Goal: Task Accomplishment & Management: Manage account settings

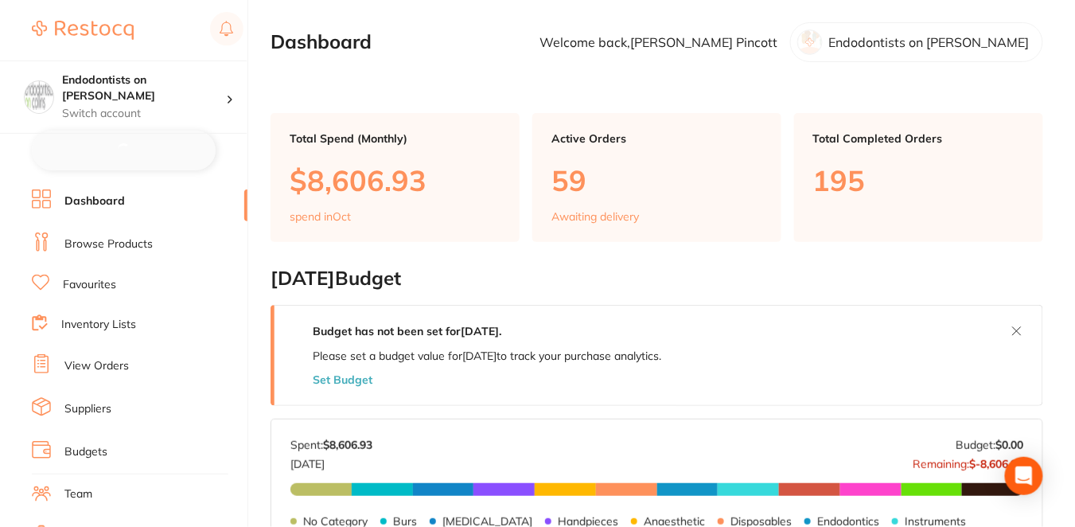
checkbox input "false"
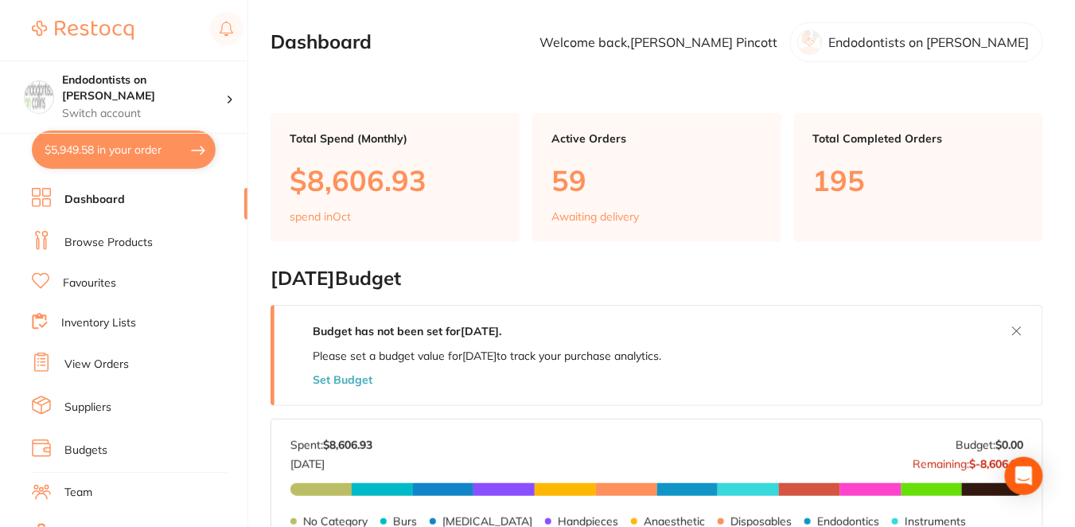
click at [103, 317] on link "Inventory Lists" at bounding box center [98, 323] width 75 height 16
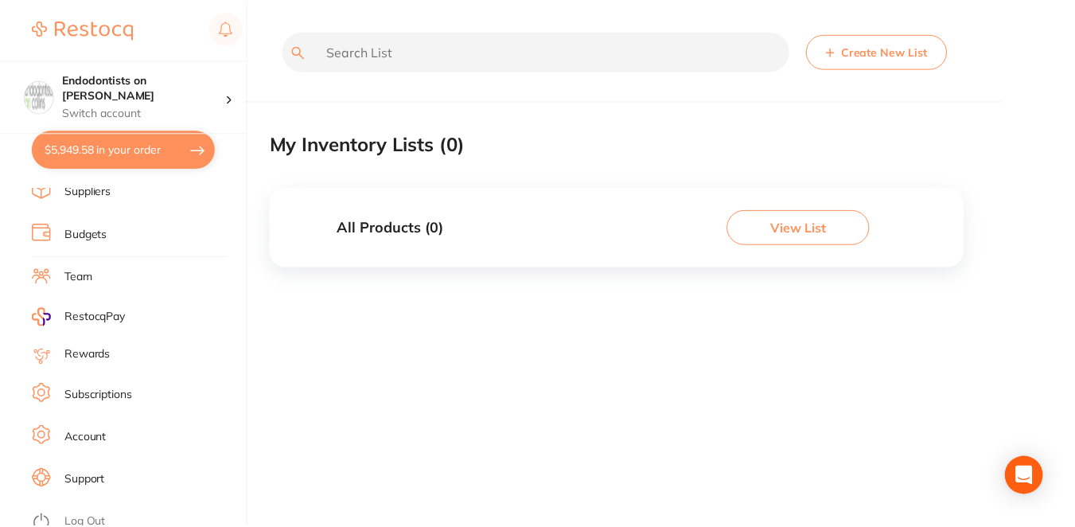
scroll to position [207, 0]
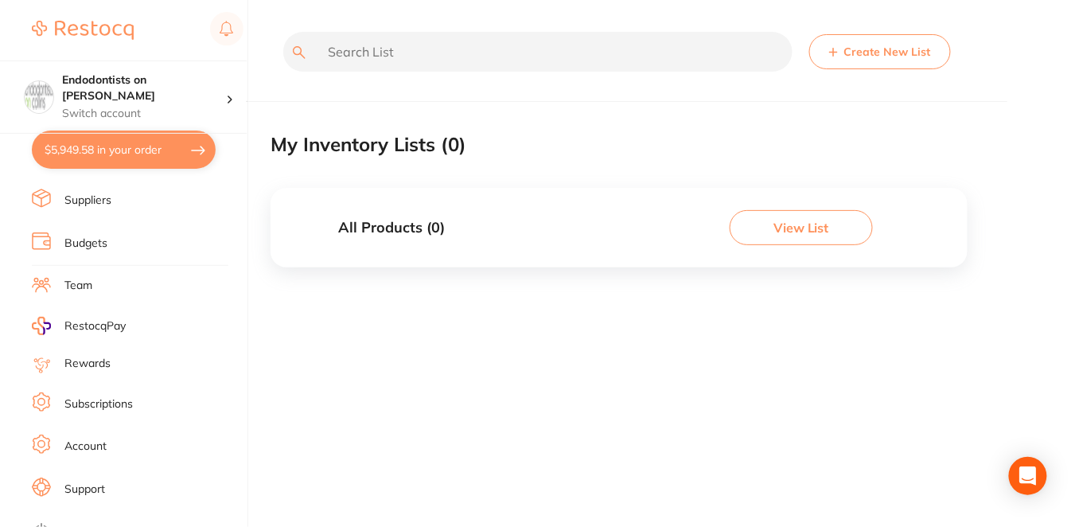
click at [93, 442] on link "Account" at bounding box center [85, 446] width 42 height 16
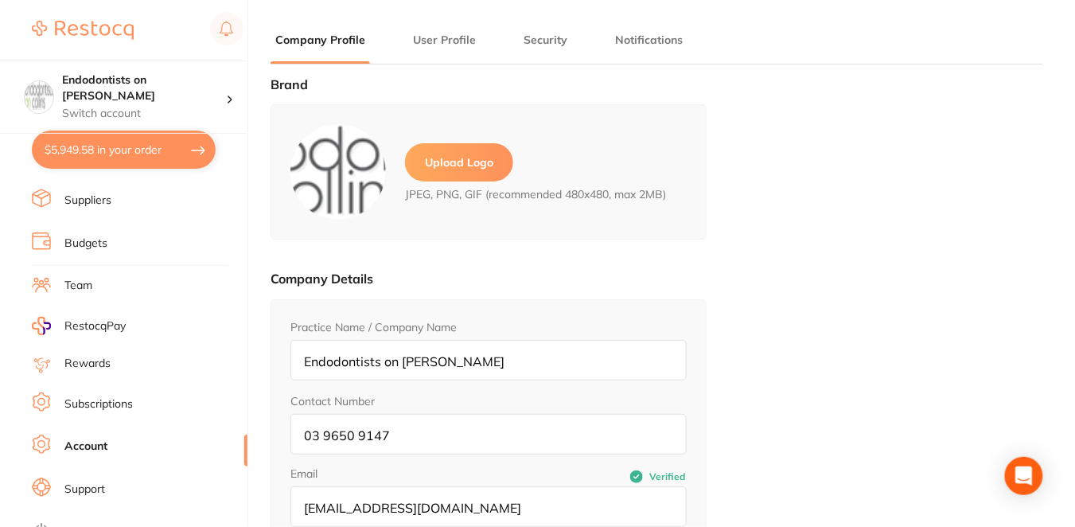
click at [427, 38] on button "User Profile" at bounding box center [444, 40] width 72 height 15
